Goal: Complete application form: Complete application form

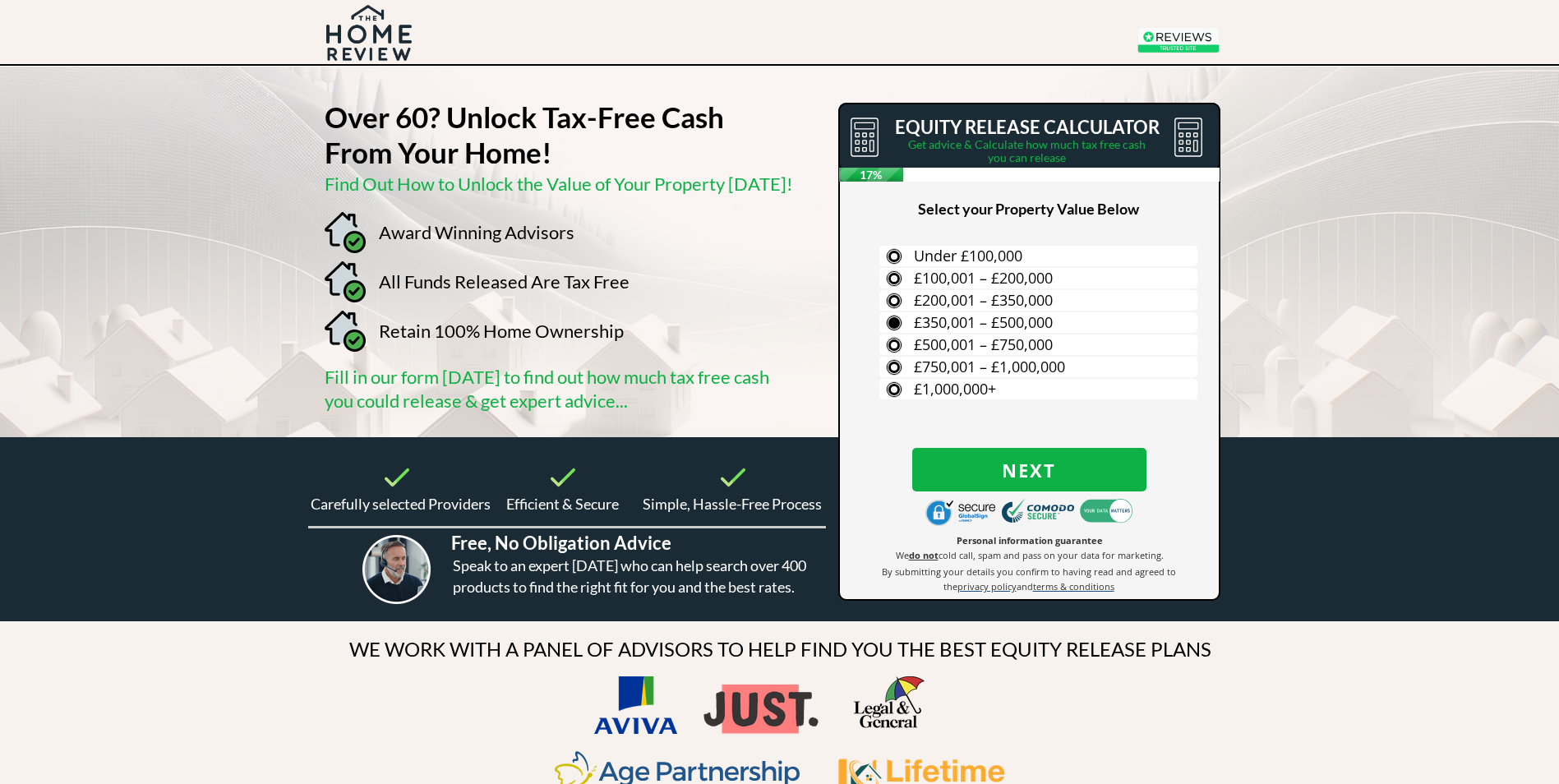
click at [957, 322] on span "£350,001 – £500,000" at bounding box center [983, 323] width 139 height 20
click at [0, 0] on input "£350,001 – £500,000" at bounding box center [0, 0] width 0 height 0
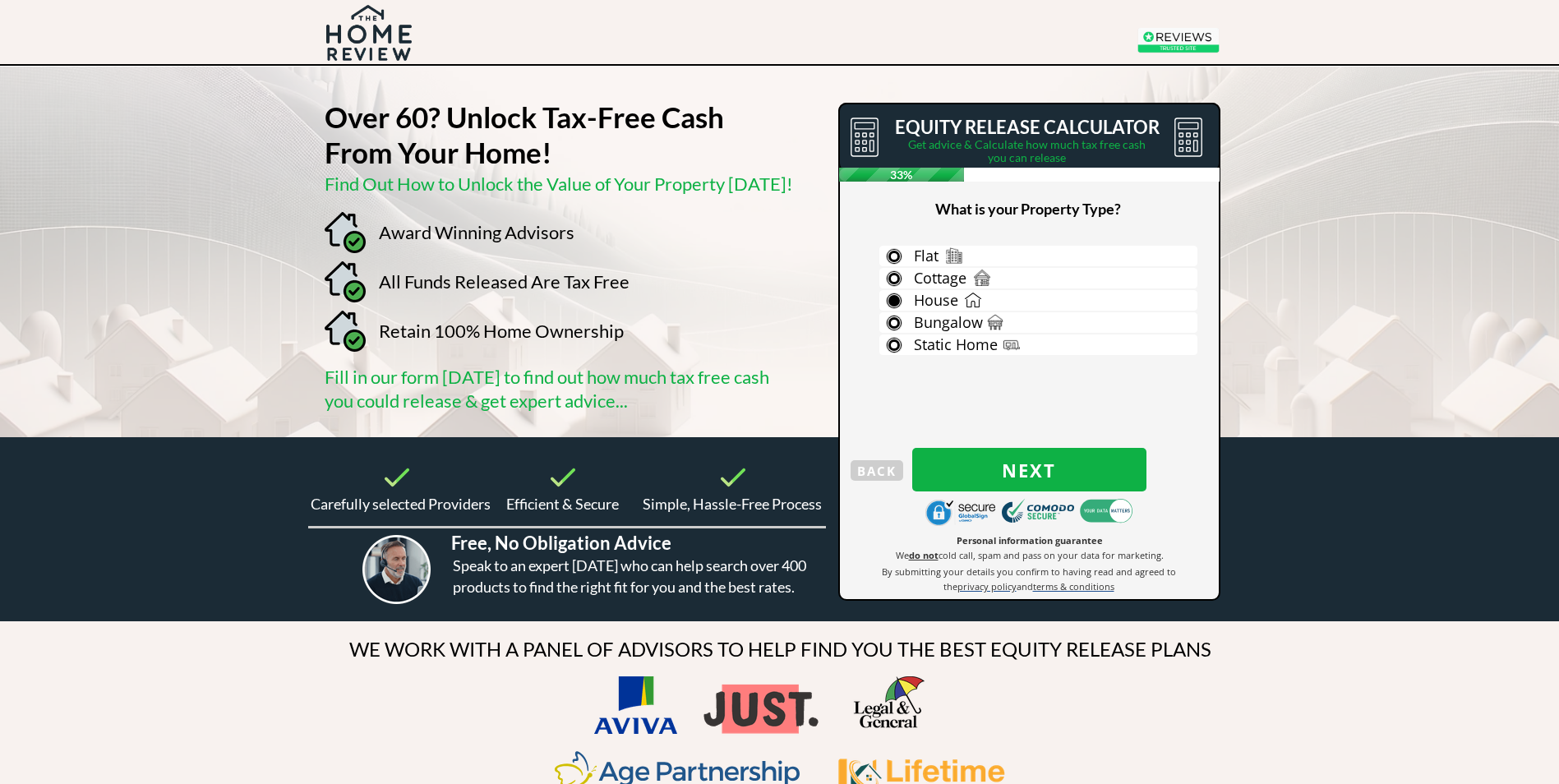
click at [928, 297] on span "House" at bounding box center [936, 300] width 45 height 20
click at [0, 0] on input "House" at bounding box center [0, 0] width 0 height 0
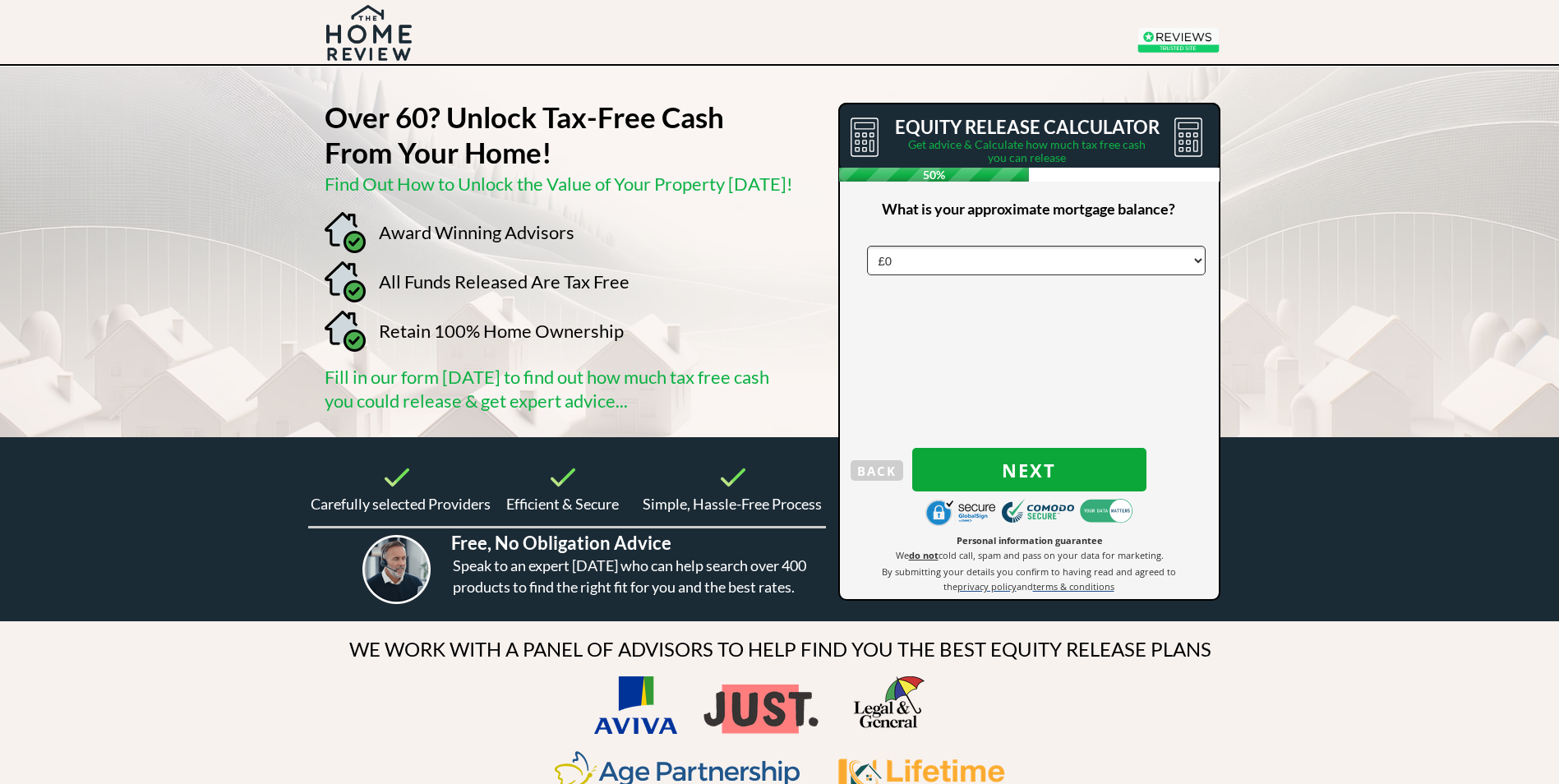
click at [1034, 471] on span "Next" at bounding box center [1029, 470] width 234 height 21
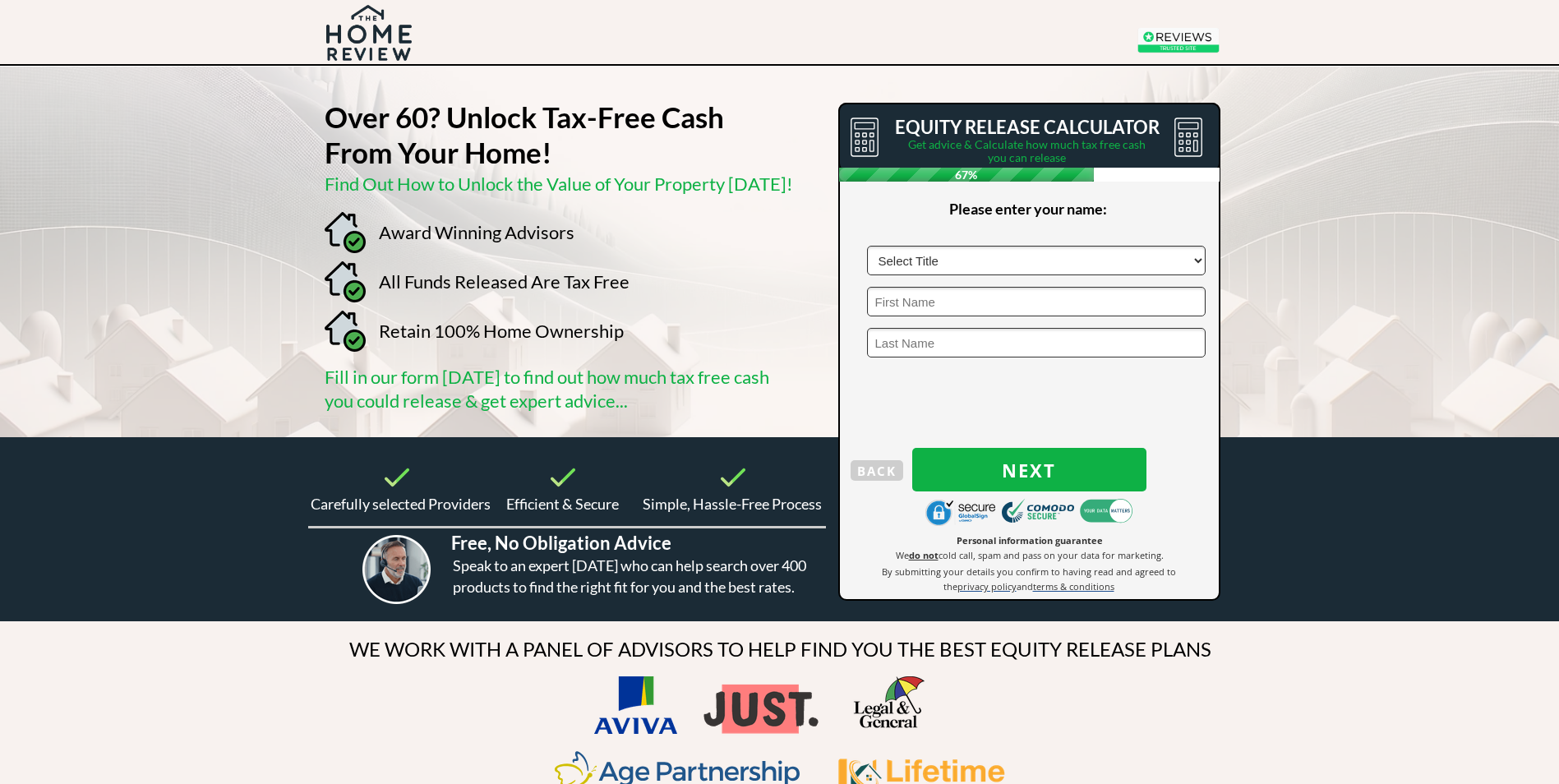
click at [1198, 262] on select "Select Title Mr Mrs Ms Miss Dr [PERSON_NAME]" at bounding box center [1036, 260] width 338 height 29
select select "Mr"
click at [867, 246] on select "Select Title Mr Mrs Ms Miss Dr [PERSON_NAME]" at bounding box center [1036, 260] width 338 height 29
click at [925, 297] on input "text" at bounding box center [1036, 302] width 338 height 29
click at [1035, 259] on input "text" at bounding box center [1036, 260] width 338 height 29
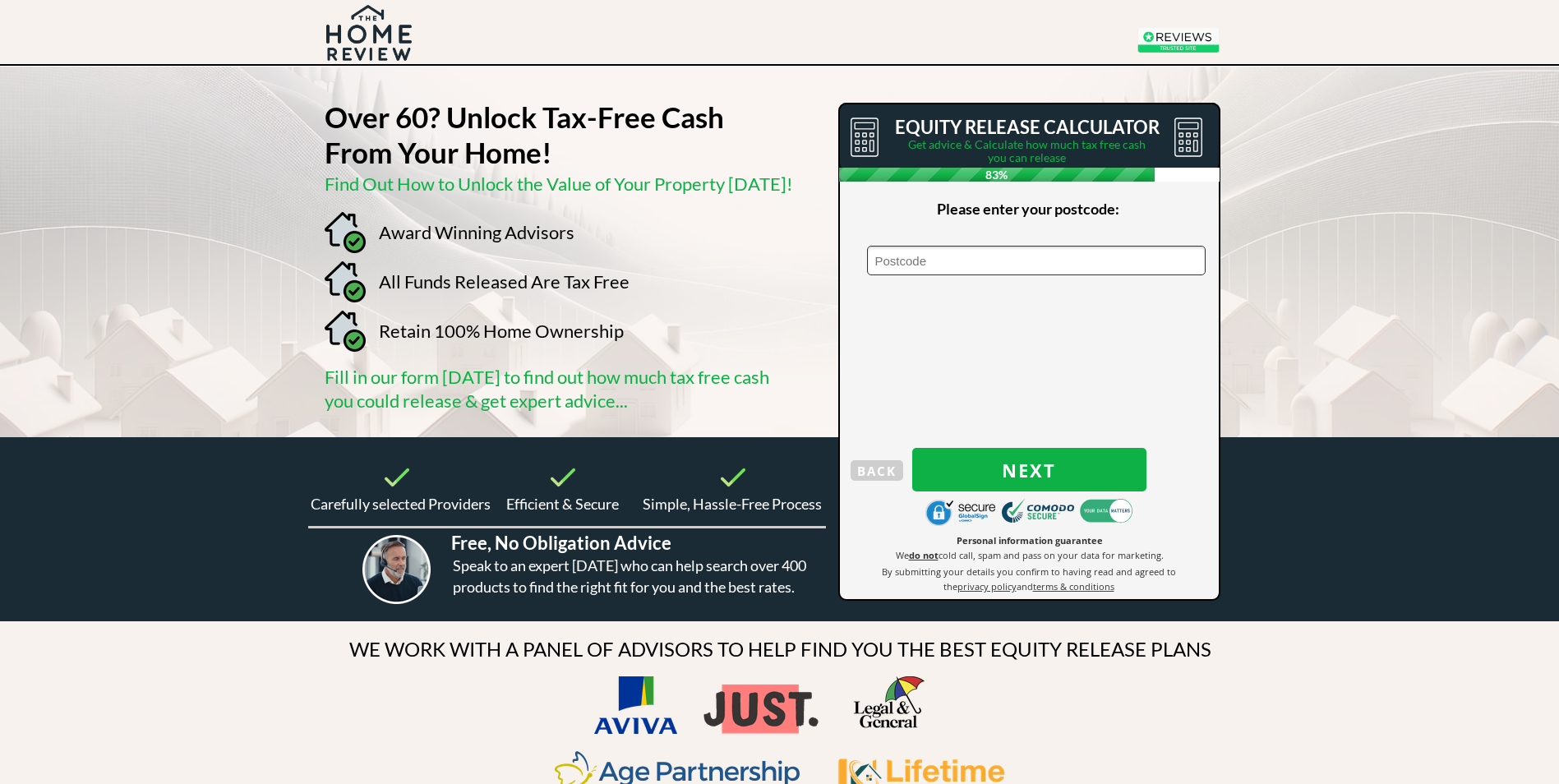
type input "NN9 6NG"
click at [1028, 470] on span "Next" at bounding box center [1029, 470] width 234 height 21
